Goal: Task Accomplishment & Management: Manage account settings

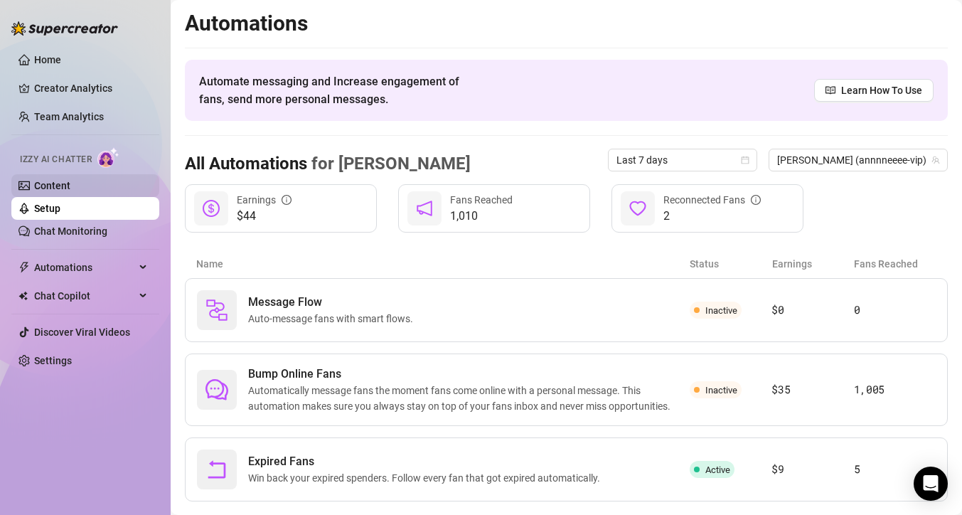
click at [70, 182] on link "Content" at bounding box center [52, 185] width 36 height 11
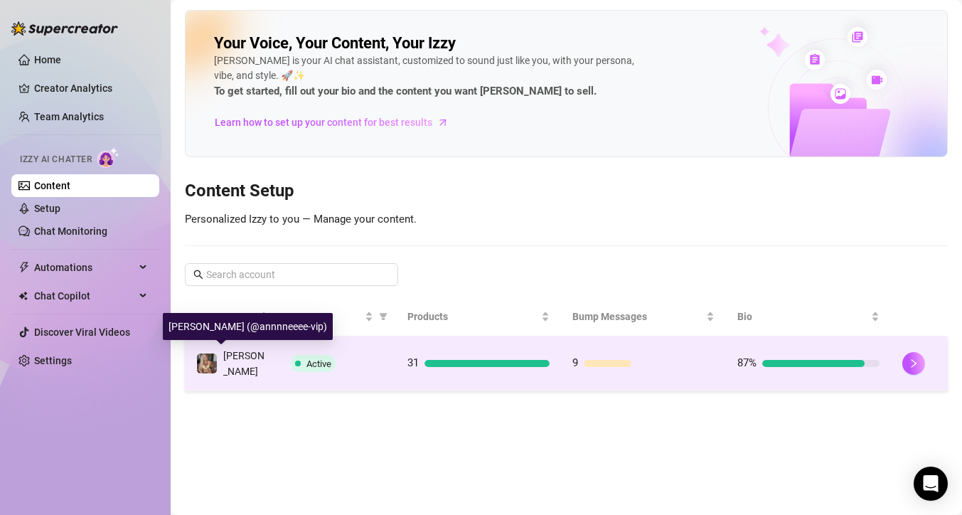
click at [237, 357] on span "[PERSON_NAME]" at bounding box center [243, 363] width 41 height 27
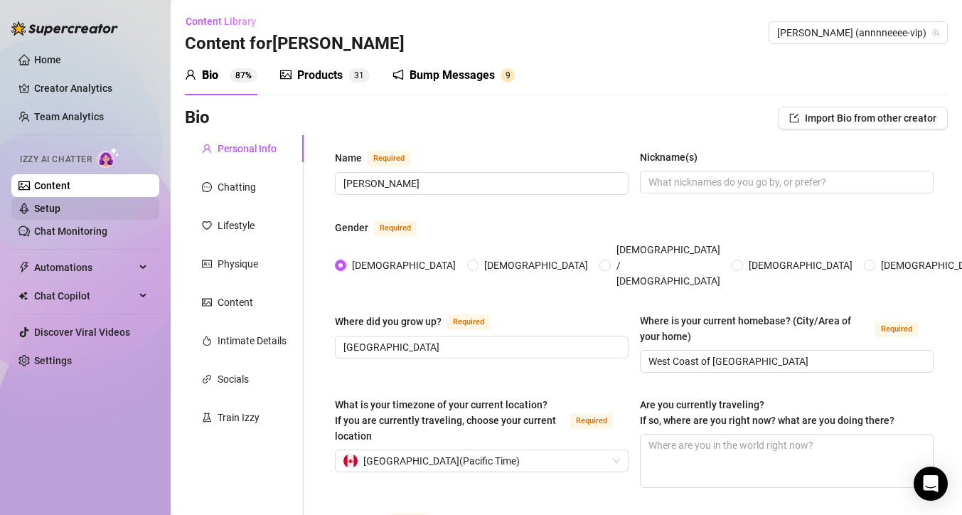
click at [60, 208] on link "Setup" at bounding box center [47, 208] width 26 height 11
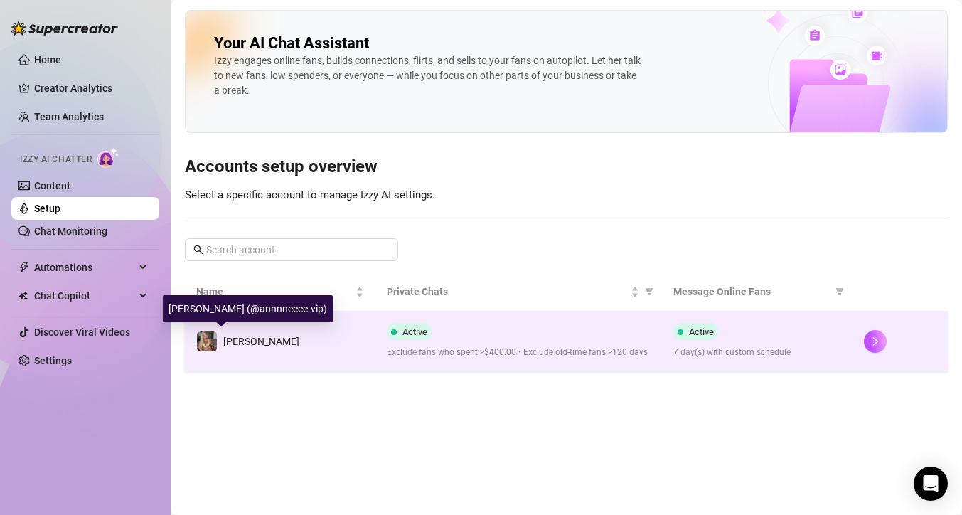
click at [233, 345] on span "[PERSON_NAME]" at bounding box center [261, 340] width 76 height 11
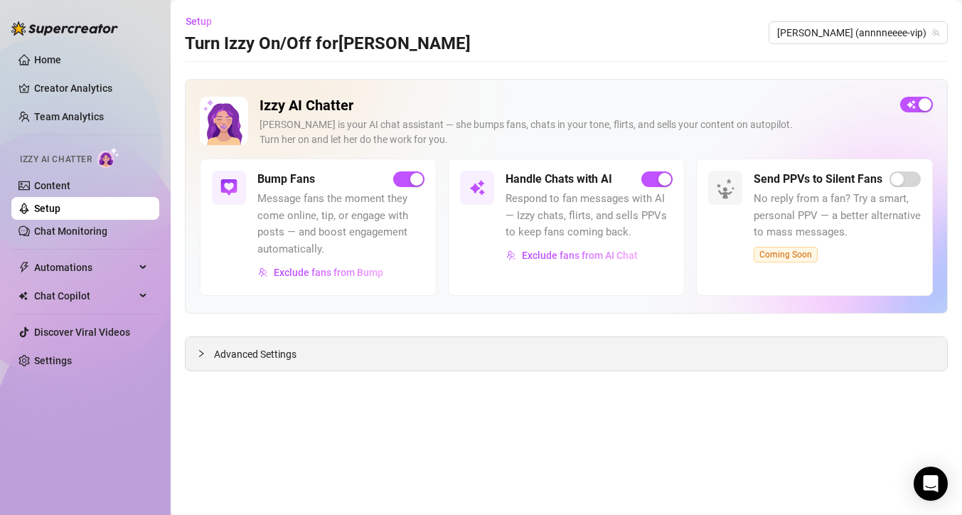
click at [231, 358] on span "Advanced Settings" at bounding box center [255, 354] width 82 height 16
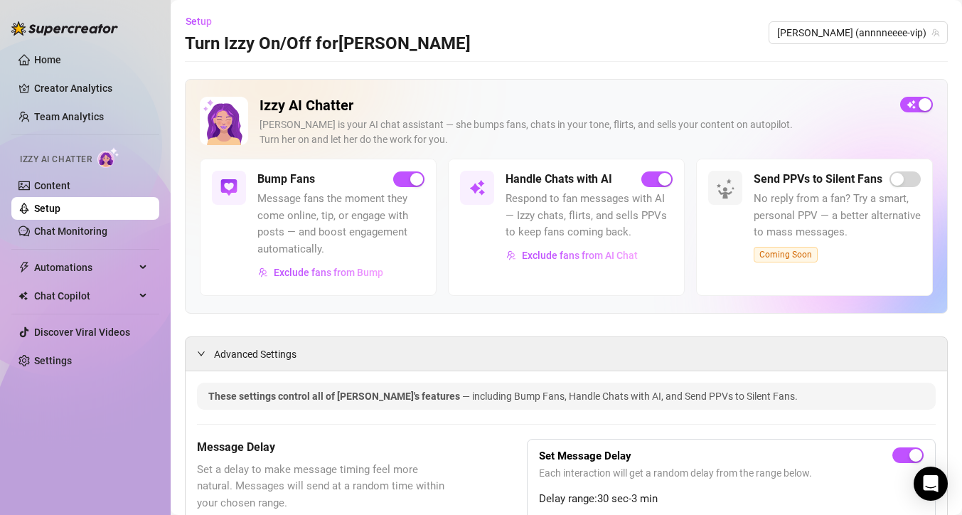
click at [485, 445] on div "Message Delay Set a delay to make message timing feel more natural. Messages wi…" at bounding box center [566, 509] width 738 height 140
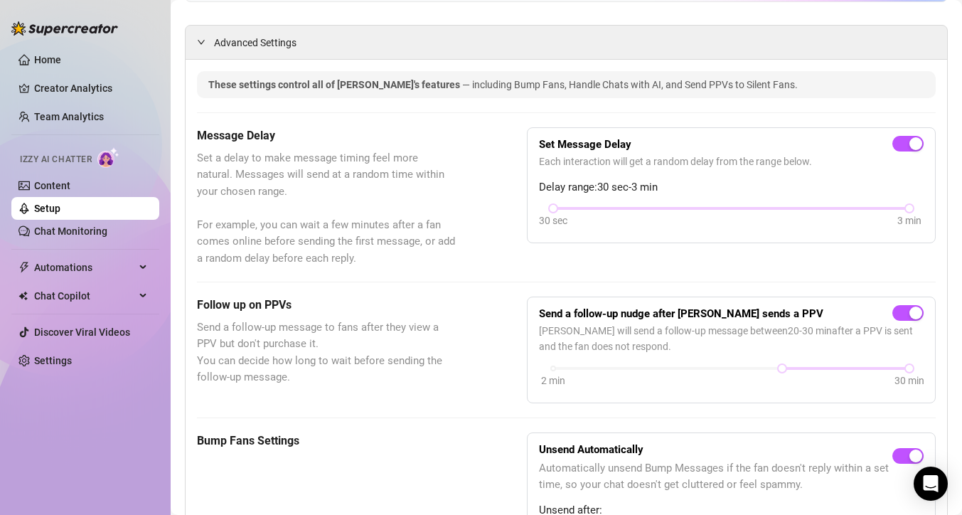
scroll to position [313, 0]
click at [892, 308] on span "button" at bounding box center [907, 311] width 31 height 16
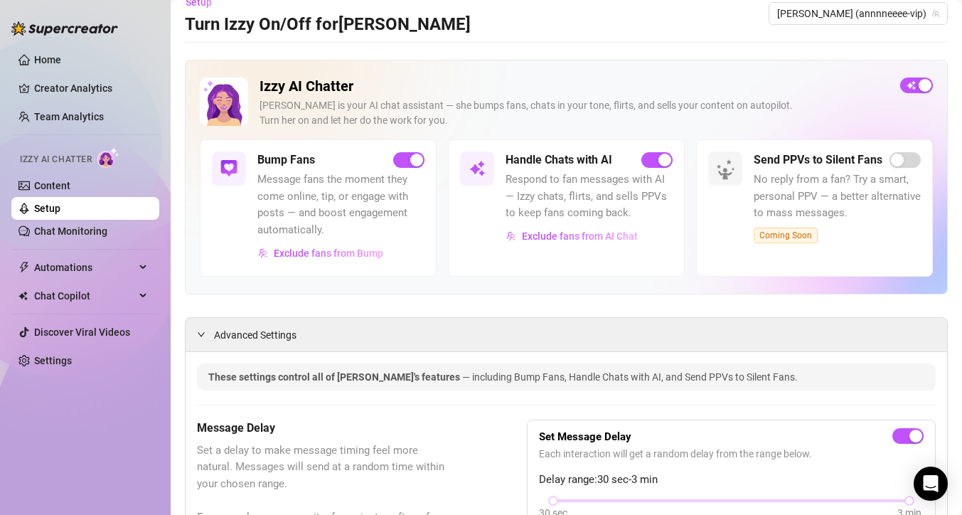
scroll to position [0, 0]
